Goal: Task Accomplishment & Management: Use online tool/utility

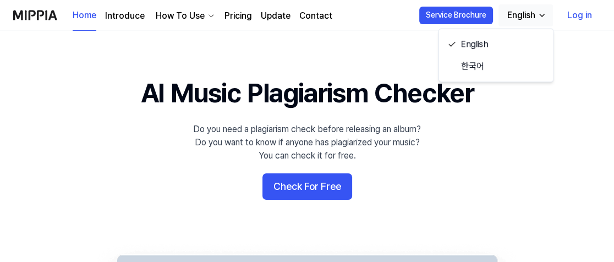
click at [575, 17] on link "Log in" at bounding box center [580, 15] width 42 height 31
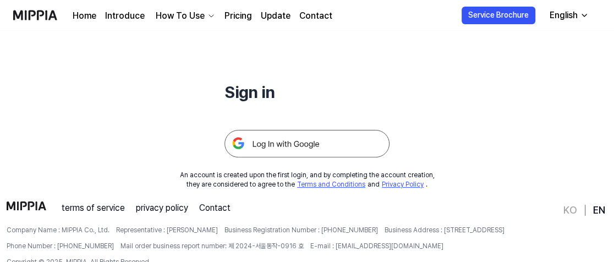
scroll to position [141, 0]
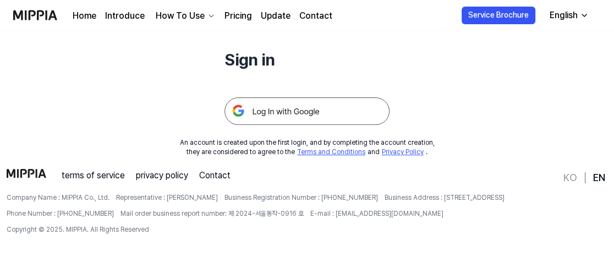
click at [310, 115] on img at bounding box center [307, 111] width 165 height 28
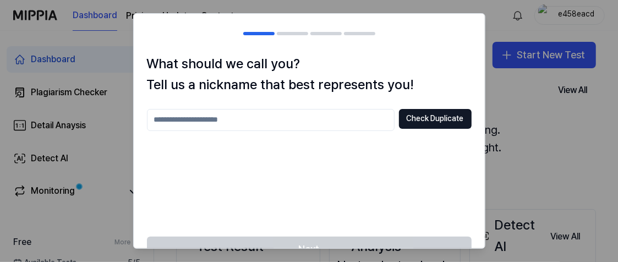
click at [284, 117] on input "text" at bounding box center [271, 120] width 248 height 22
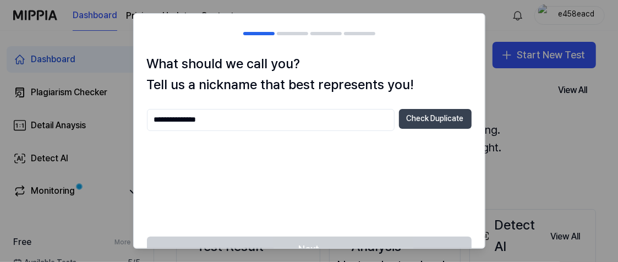
type input "**********"
click at [432, 117] on button "Check Duplicate" at bounding box center [435, 119] width 73 height 20
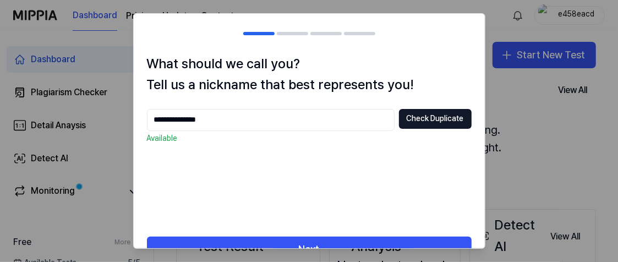
scroll to position [27, 0]
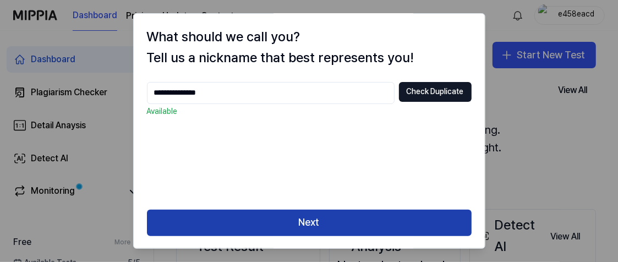
click at [329, 224] on button "Next" at bounding box center [309, 223] width 325 height 26
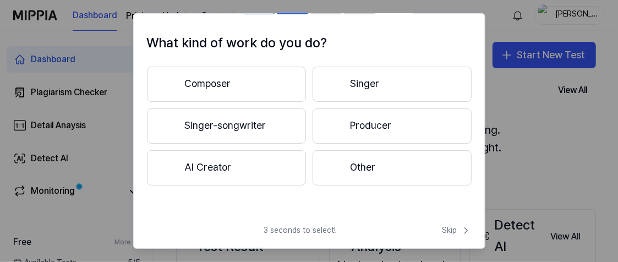
click at [240, 86] on button "Composer" at bounding box center [226, 84] width 159 height 35
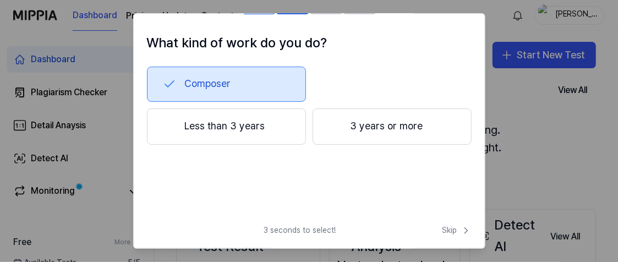
click at [363, 134] on button "3 years or more" at bounding box center [392, 126] width 159 height 36
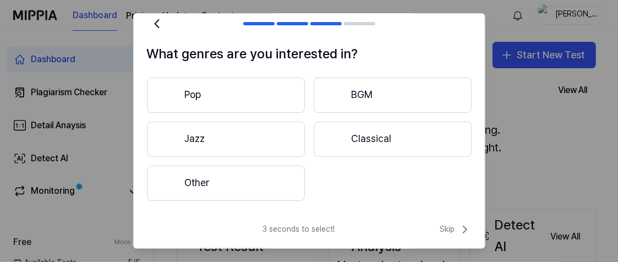
click at [207, 188] on button "Other" at bounding box center [226, 183] width 158 height 35
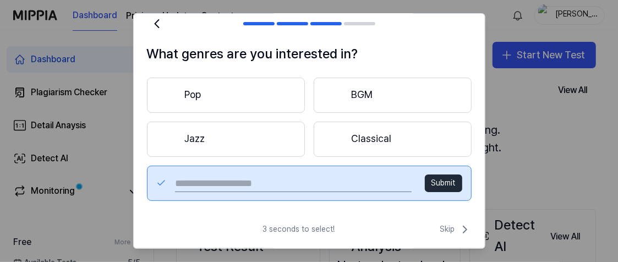
click at [231, 181] on input "text" at bounding box center [293, 184] width 236 height 18
type input "**********"
click at [435, 182] on button "Submit" at bounding box center [443, 184] width 37 height 18
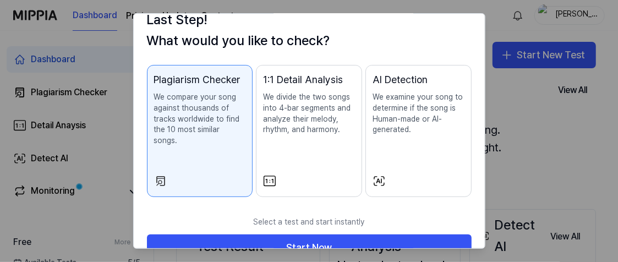
scroll to position [58, 0]
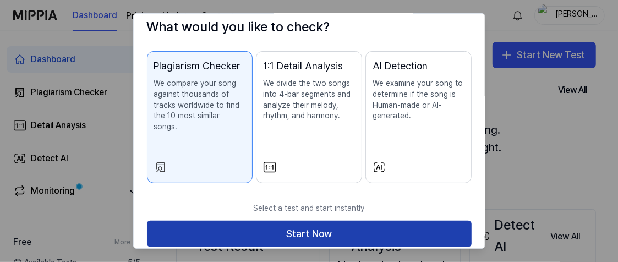
click at [315, 221] on button "Start Now" at bounding box center [309, 234] width 325 height 26
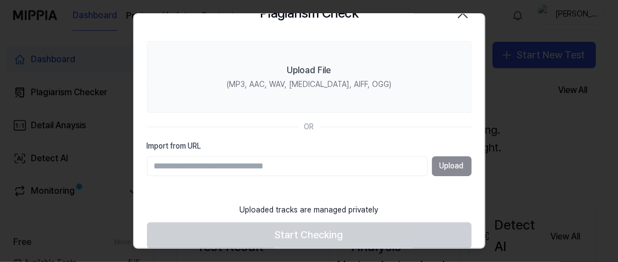
scroll to position [41, 0]
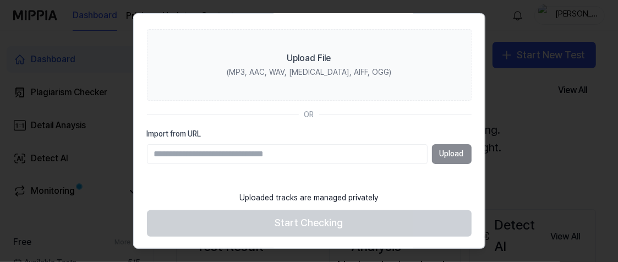
paste input "**********"
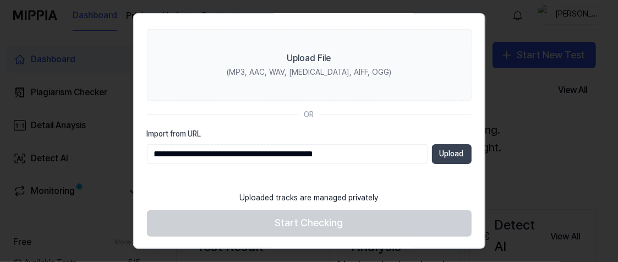
type input "**********"
click at [443, 155] on button "Upload" at bounding box center [452, 154] width 40 height 20
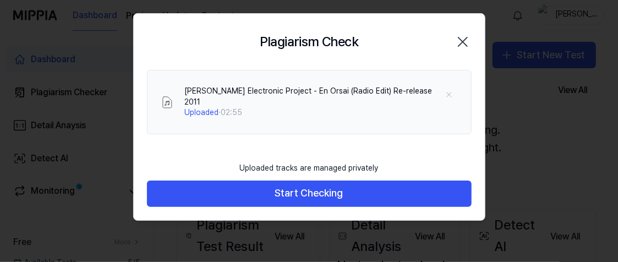
scroll to position [0, 0]
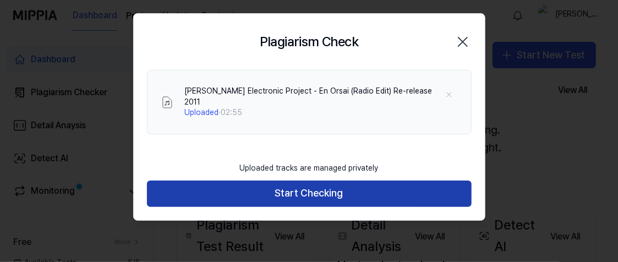
click at [314, 181] on button "Start Checking" at bounding box center [309, 194] width 325 height 26
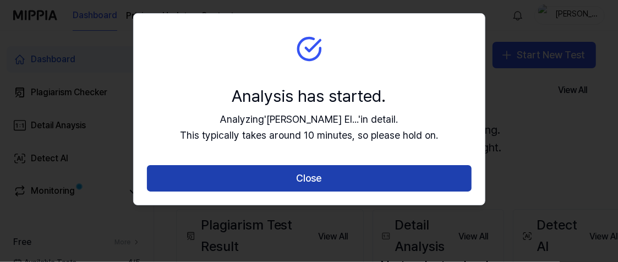
click at [314, 177] on button "Close" at bounding box center [309, 178] width 325 height 26
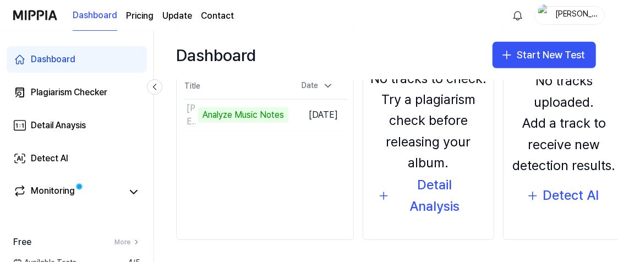
scroll to position [80, 0]
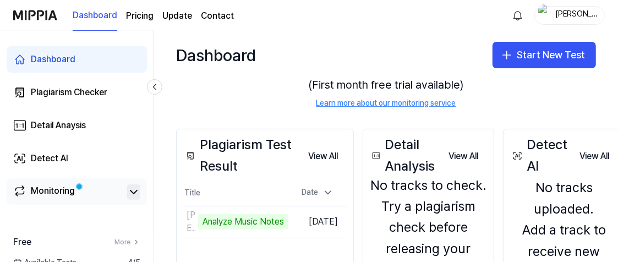
click at [132, 192] on icon at bounding box center [133, 191] width 7 height 3
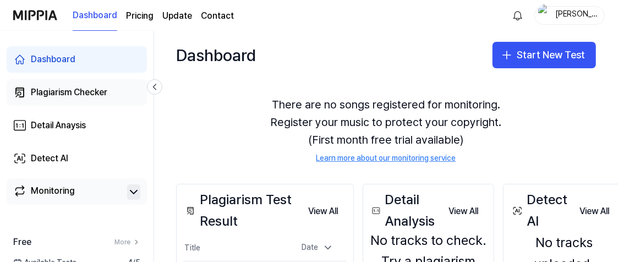
click at [86, 90] on div "Plagiarism Checker" at bounding box center [69, 92] width 77 height 13
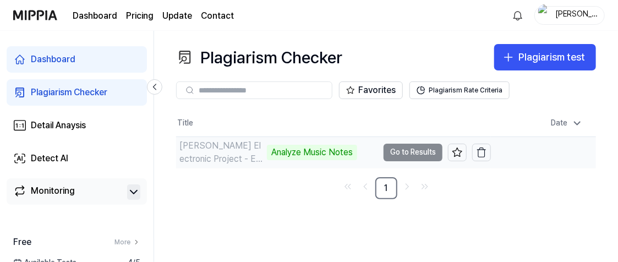
click at [417, 151] on td "Demarco Electronic Project - En Orsai (Radio Edit) Analyze Music Notes Go to Re…" at bounding box center [333, 152] width 315 height 31
click at [405, 154] on td "Demarco Electronic Project - En Orsai (Radio Edit) Analyze Music Notes Go to Re…" at bounding box center [333, 152] width 315 height 31
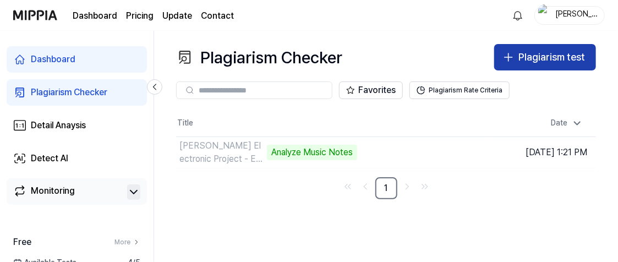
click at [516, 58] on button "Plagiarism test" at bounding box center [545, 57] width 102 height 26
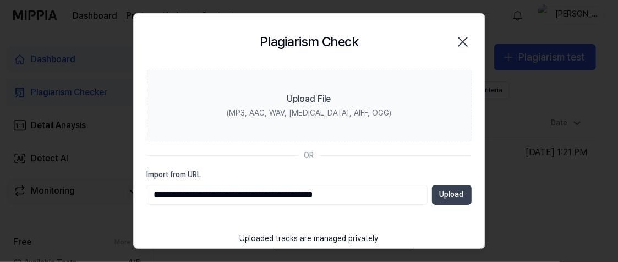
type input "**********"
click at [446, 195] on button "Upload" at bounding box center [452, 195] width 40 height 20
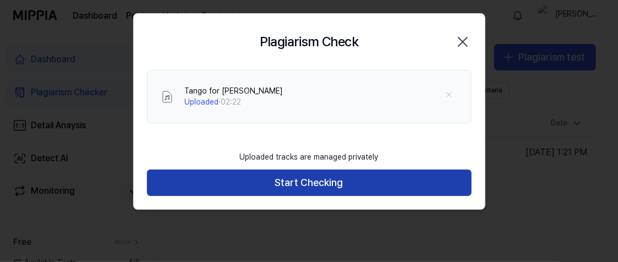
click at [295, 185] on button "Start Checking" at bounding box center [309, 183] width 325 height 26
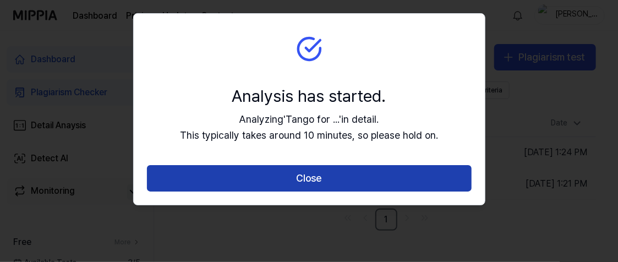
click at [329, 177] on button "Close" at bounding box center [309, 178] width 325 height 26
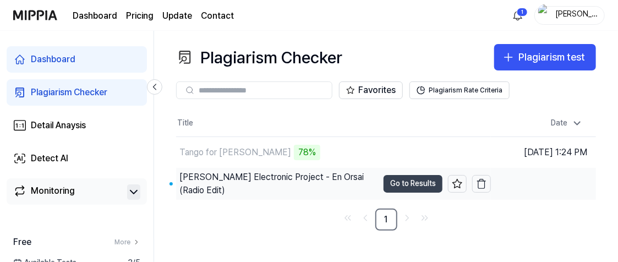
click at [408, 184] on button "Go to Results" at bounding box center [413, 184] width 59 height 18
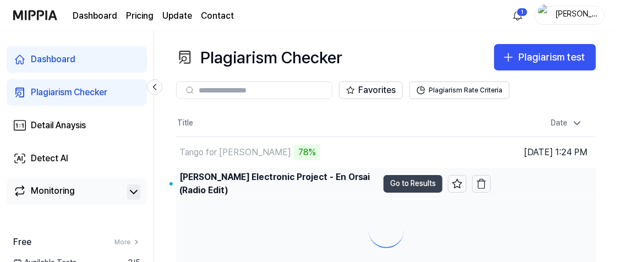
click at [408, 184] on button "Go to Results" at bounding box center [413, 184] width 59 height 18
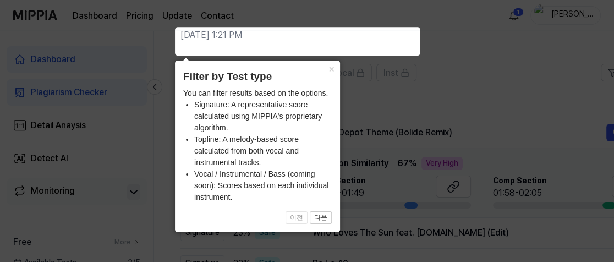
scroll to position [110, 0]
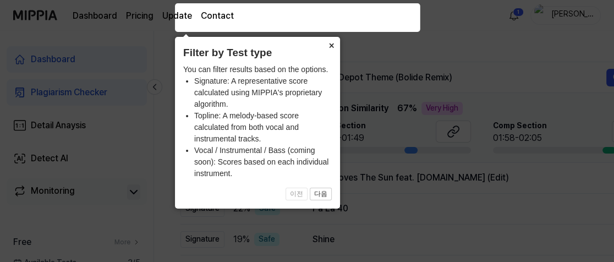
click at [333, 44] on button "×" at bounding box center [332, 44] width 18 height 15
click at [333, 44] on th "Title" at bounding box center [485, 48] width 344 height 26
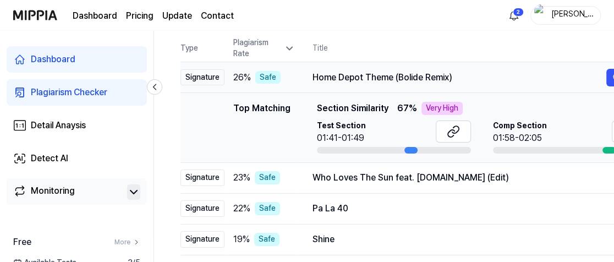
drag, startPoint x: 312, startPoint y: 75, endPoint x: 450, endPoint y: 77, distance: 137.6
click at [450, 77] on div "Home Depot Theme (Bolide Remix)" at bounding box center [460, 77] width 294 height 13
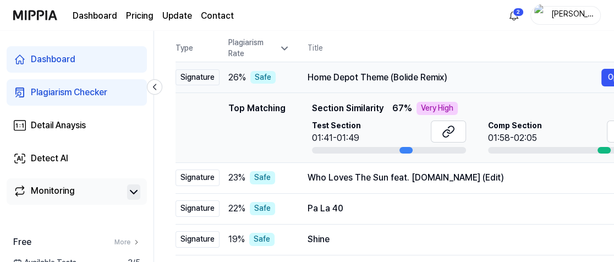
drag, startPoint x: 453, startPoint y: 76, endPoint x: 447, endPoint y: 77, distance: 6.1
click at [447, 77] on div "Home Depot Theme (Bolide Remix)" at bounding box center [455, 77] width 294 height 13
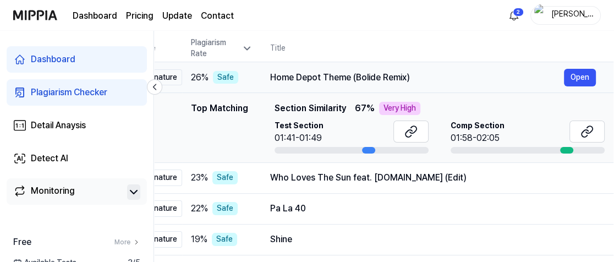
scroll to position [0, 73]
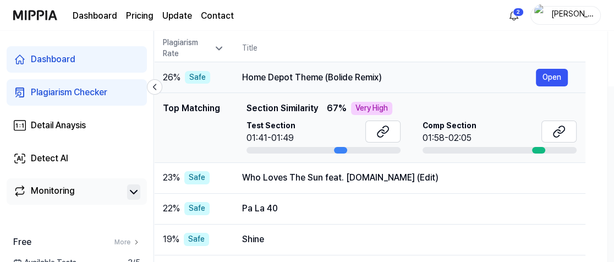
drag, startPoint x: 445, startPoint y: 77, endPoint x: 378, endPoint y: 76, distance: 67.2
click at [379, 76] on div "Home Depot Theme (Bolide Remix)" at bounding box center [389, 77] width 294 height 13
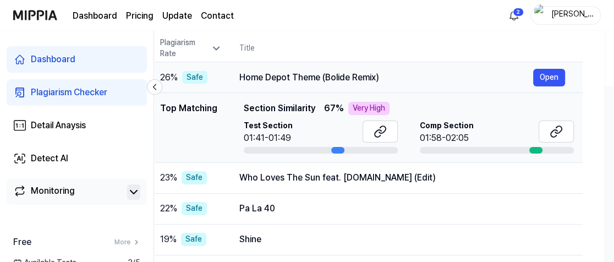
click at [378, 76] on div "Home Depot Theme (Bolide Remix)" at bounding box center [386, 77] width 294 height 13
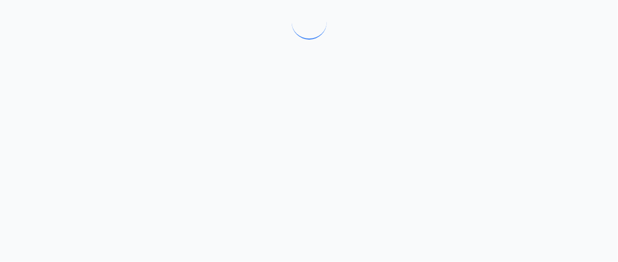
click at [549, 79] on div at bounding box center [309, 131] width 618 height 262
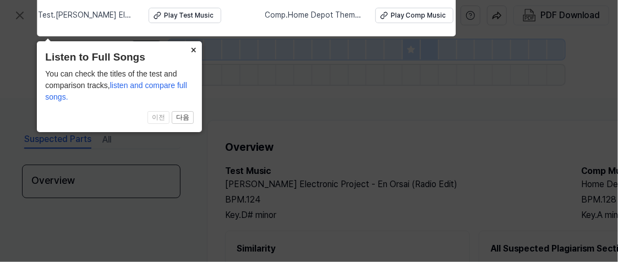
click at [192, 50] on button "×" at bounding box center [193, 48] width 18 height 15
click at [192, 50] on div at bounding box center [195, 50] width 18 height 20
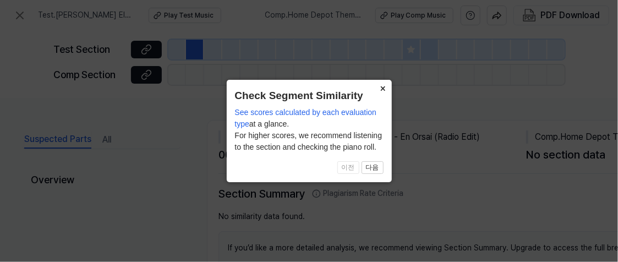
click at [382, 86] on button "×" at bounding box center [383, 87] width 18 height 15
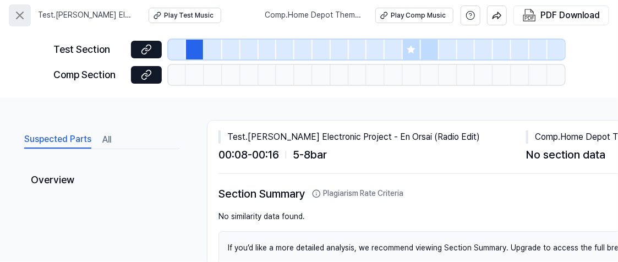
click at [22, 13] on icon at bounding box center [20, 15] width 7 height 7
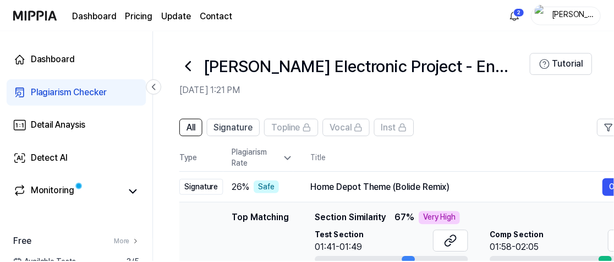
scroll to position [110, 0]
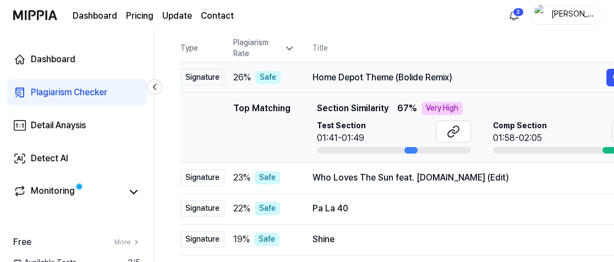
drag, startPoint x: 313, startPoint y: 76, endPoint x: 453, endPoint y: 75, distance: 140.4
click at [453, 75] on div "Home Depot Theme (Bolide Remix)" at bounding box center [460, 77] width 294 height 13
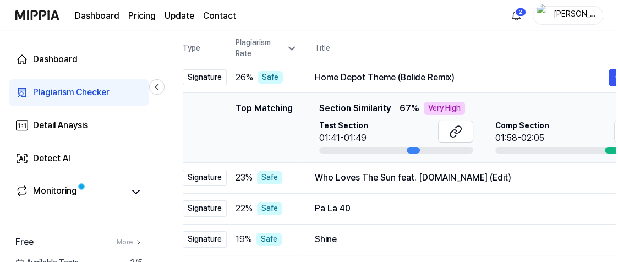
scroll to position [0, 0]
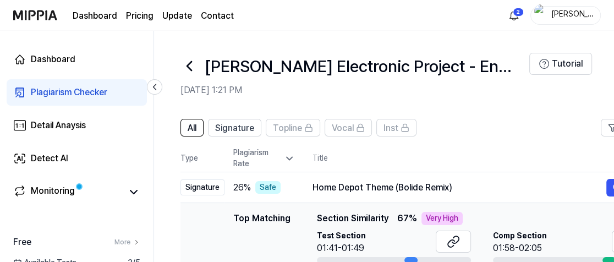
click at [59, 92] on div "Plagiarism Checker" at bounding box center [69, 92] width 77 height 13
